Goal: Information Seeking & Learning: Check status

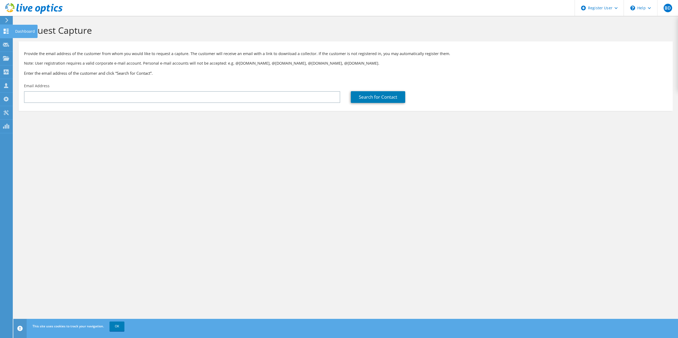
click at [4, 29] on use at bounding box center [6, 31] width 5 height 5
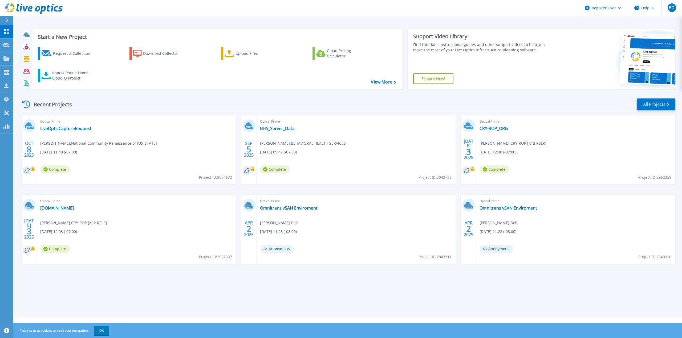
click at [640, 106] on link "All Projects" at bounding box center [656, 105] width 39 height 12
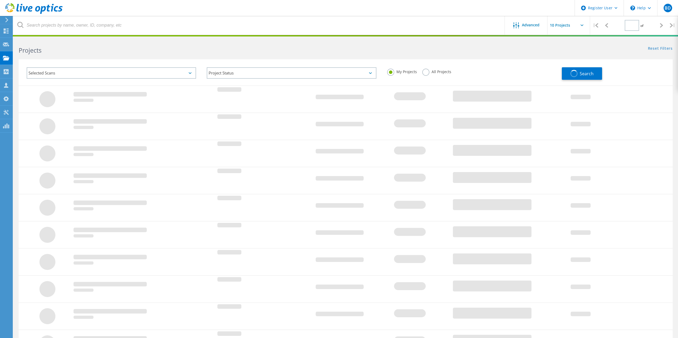
type input "1"
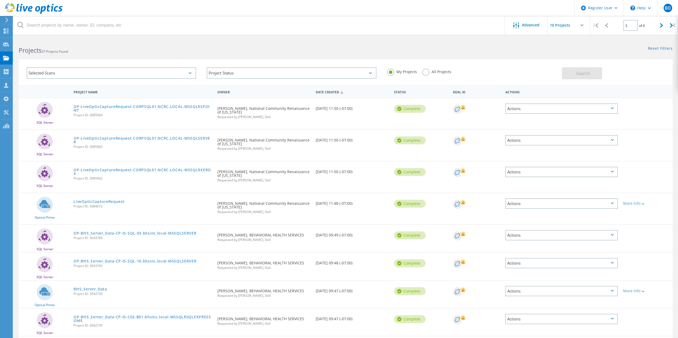
click at [423, 73] on label "All Projects" at bounding box center [436, 71] width 29 height 5
click at [0, 0] on input "All Projects" at bounding box center [0, 0] width 0 height 0
click at [575, 72] on button "Search" at bounding box center [582, 73] width 40 height 12
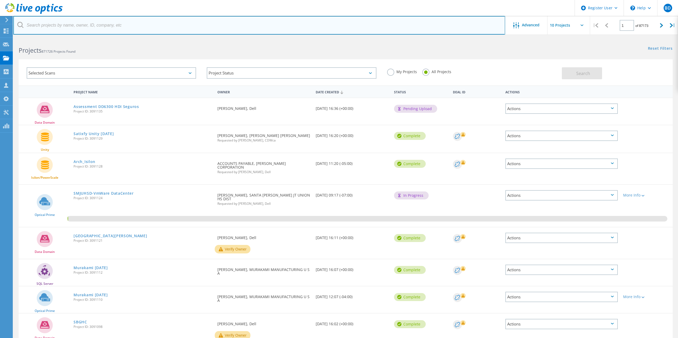
click at [115, 25] on input "text" at bounding box center [259, 25] width 492 height 19
paste input "davidpradis@rogarmfg.com"
type input "davidpradis@rogarmfg.com"
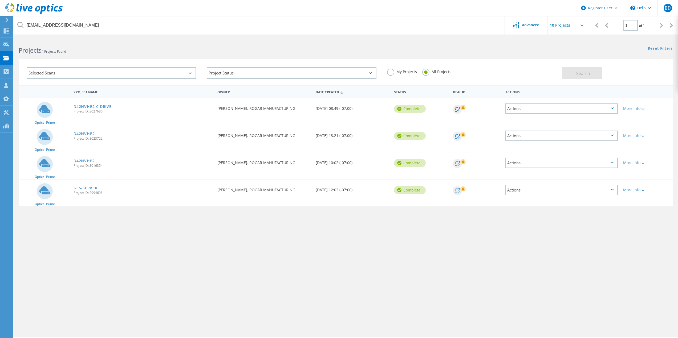
click at [419, 270] on div "davidpradis@rogarmfg.com Advanced | 1 of 1 | Email Address Project Name Company…" at bounding box center [345, 188] width 664 height 299
click at [495, 264] on div "davidpradis@rogarmfg.com Advanced | 1 of 1 | Email Address Project Name Company…" at bounding box center [345, 188] width 664 height 299
click at [372, 230] on div "davidpradis@rogarmfg.com Advanced | 1 of 1 | Email Address Project Name Company…" at bounding box center [345, 188] width 664 height 299
drag, startPoint x: 180, startPoint y: 231, endPoint x: 185, endPoint y: 224, distance: 8.7
click at [180, 231] on div "davidpradis@rogarmfg.com Advanced | 1 of 1 | Email Address Project Name Company…" at bounding box center [345, 188] width 664 height 299
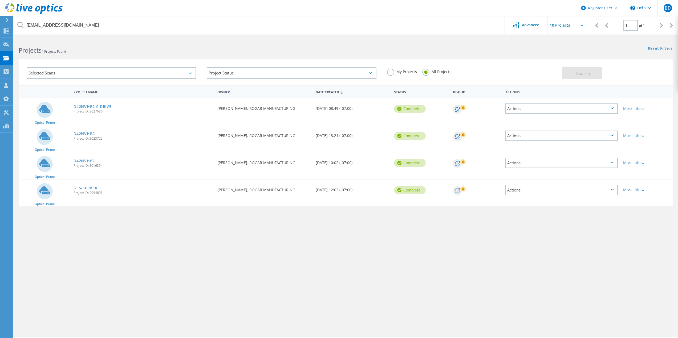
click at [353, 262] on div "davidpradis@rogarmfg.com Advanced | 1 of 1 | Email Address Project Name Company…" at bounding box center [345, 188] width 664 height 299
click at [333, 240] on div "davidpradis@rogarmfg.com Advanced | 1 of 1 | Email Address Project Name Company…" at bounding box center [345, 188] width 664 height 299
click at [300, 290] on div "davidpradis@rogarmfg.com Advanced | 1 of 1 | Email Address Project Name Company…" at bounding box center [345, 188] width 664 height 299
